Goal: Obtain resource: Download file/media

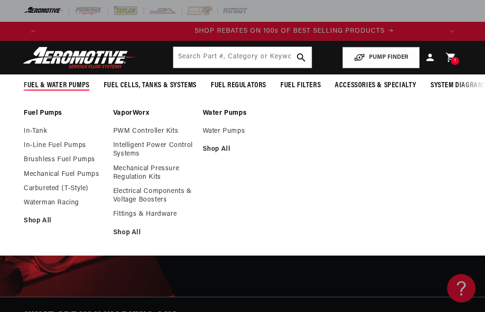
scroll to position [0, 800]
click at [47, 130] on link "In-Tank" at bounding box center [64, 131] width 80 height 9
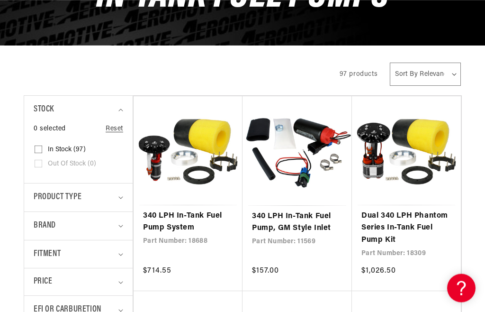
scroll to position [147, 0]
click at [180, 219] on link "340 LPH In-Tank Fuel Pump System" at bounding box center [188, 222] width 90 height 24
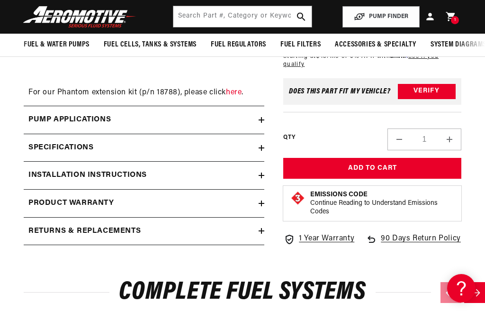
scroll to position [0, 800]
click at [142, 169] on h2 "Installation Instructions" at bounding box center [87, 175] width 118 height 12
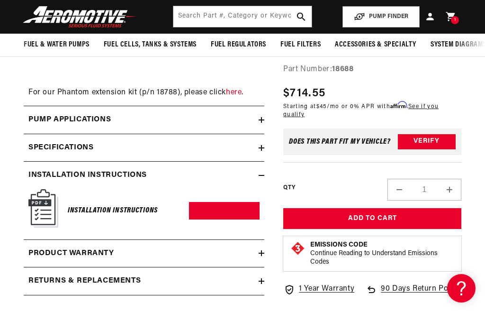
click at [47, 189] on img at bounding box center [43, 208] width 30 height 38
click at [125, 204] on h6 "Installation Instructions" at bounding box center [113, 210] width 90 height 13
click at [46, 189] on img at bounding box center [43, 208] width 30 height 38
click at [228, 202] on link "Download PDF" at bounding box center [224, 211] width 71 height 18
